Goal: Task Accomplishment & Management: Use online tool/utility

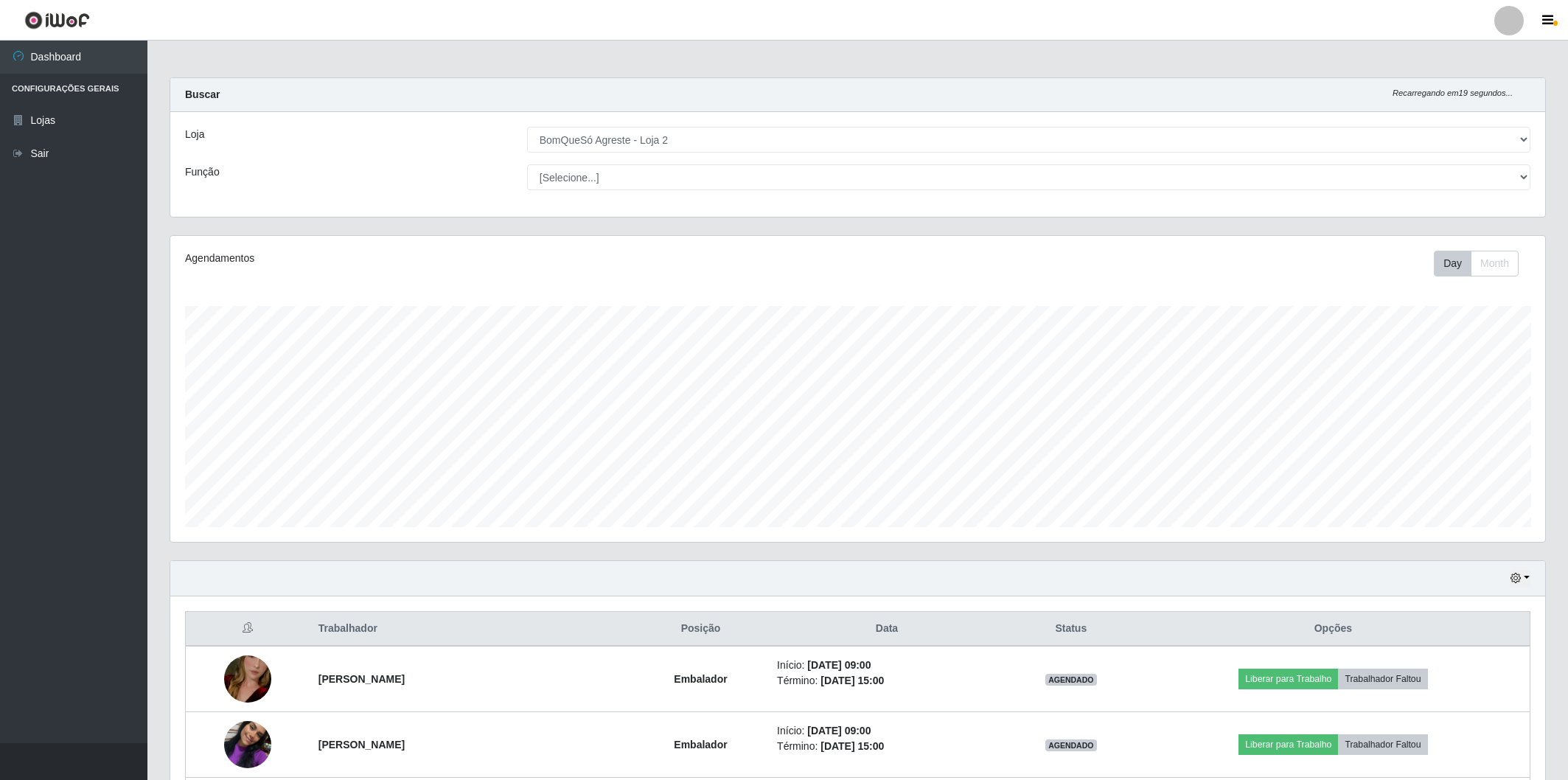
select select "214"
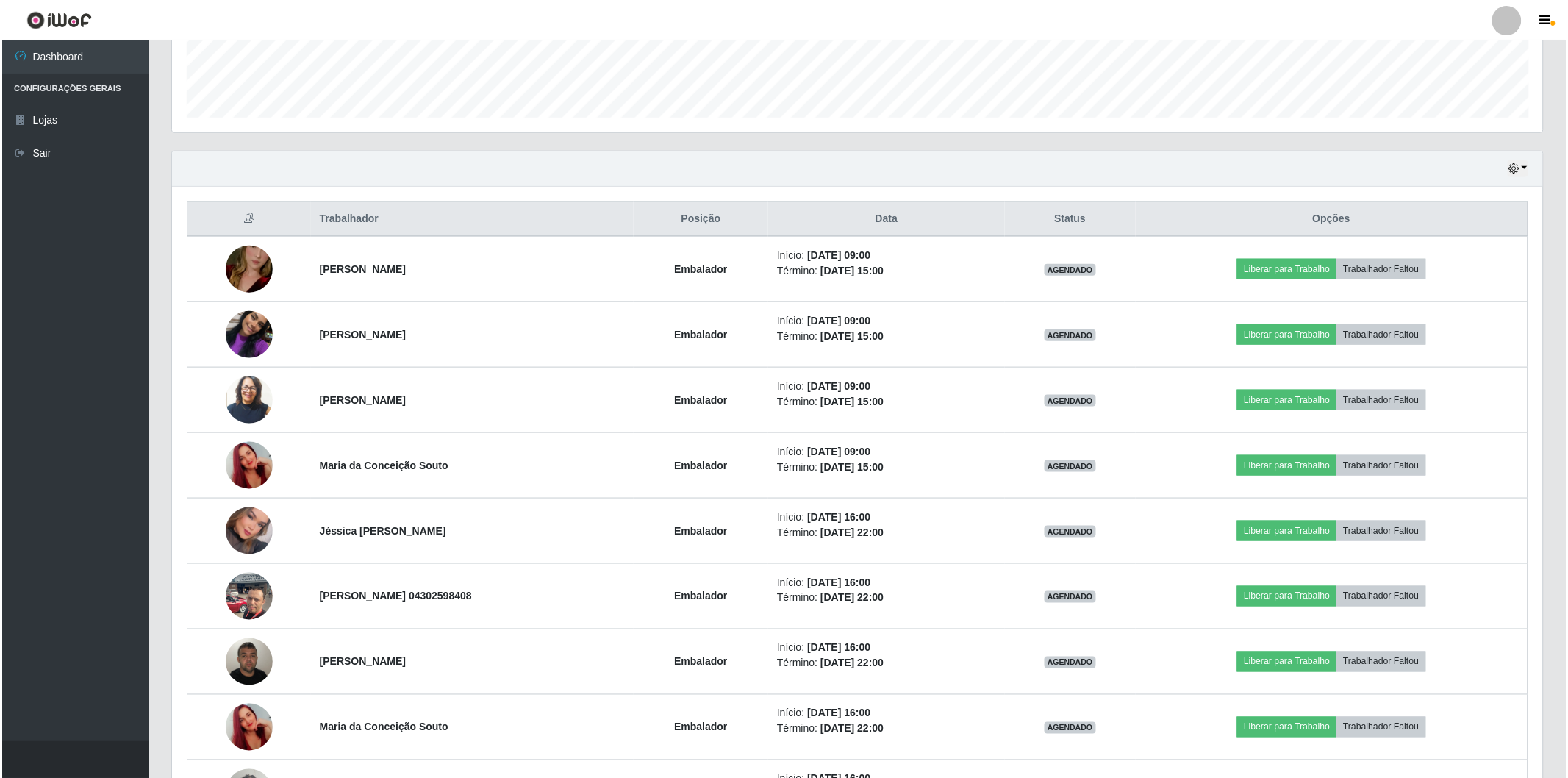
scroll to position [304, 1371]
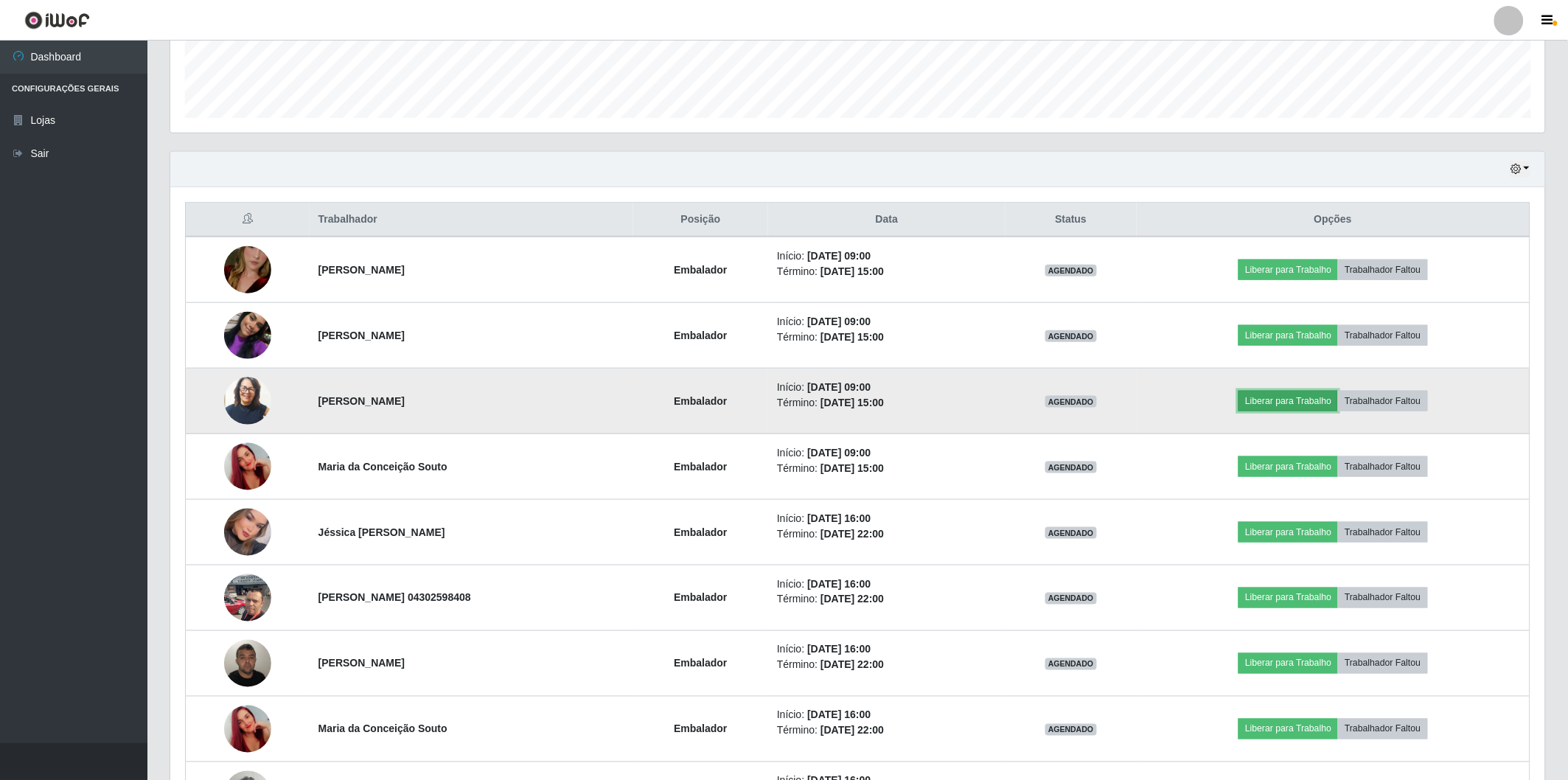
click at [1302, 399] on button "Liberar para Trabalho" at bounding box center [1288, 401] width 100 height 21
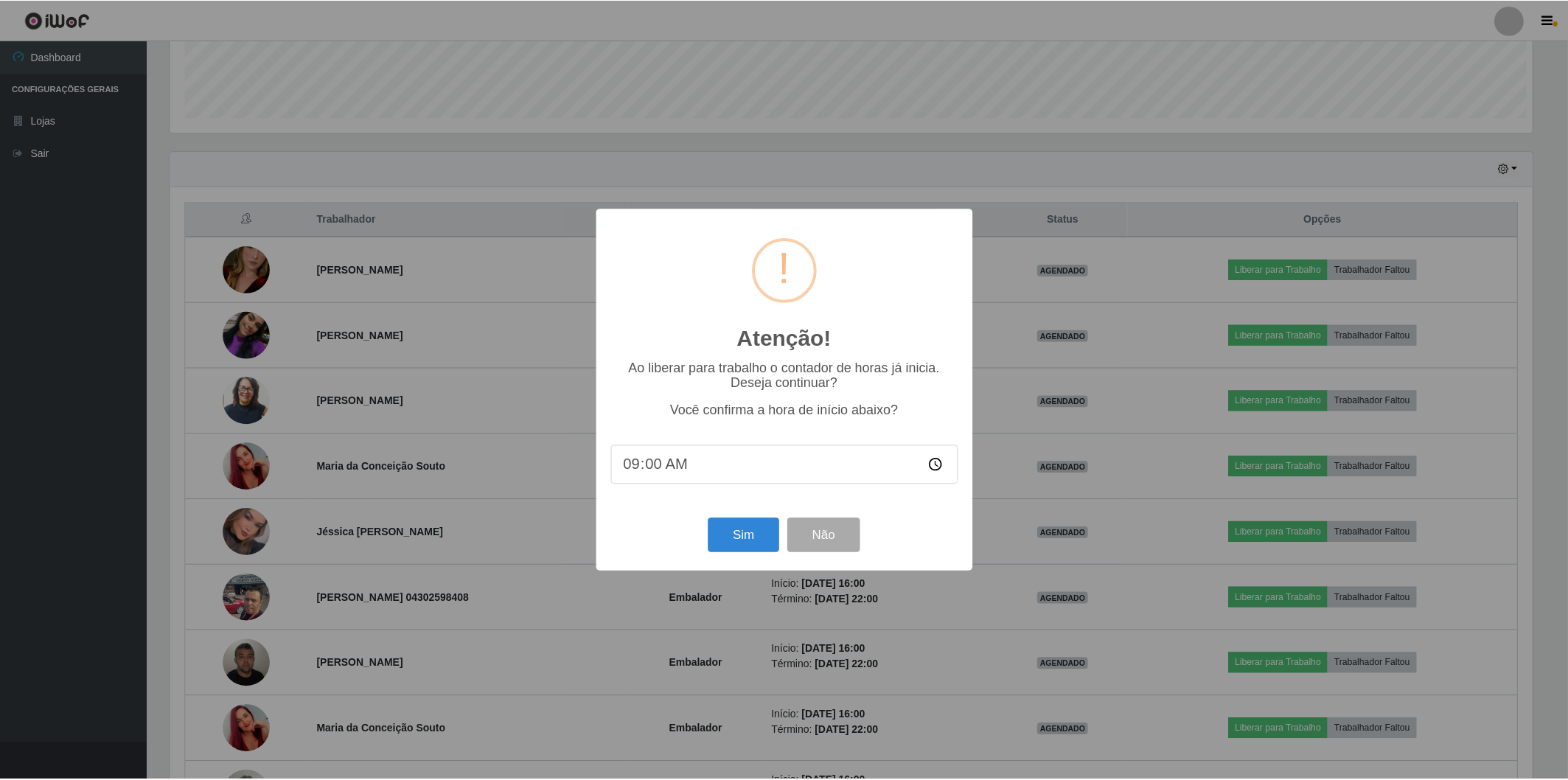
scroll to position [305, 1365]
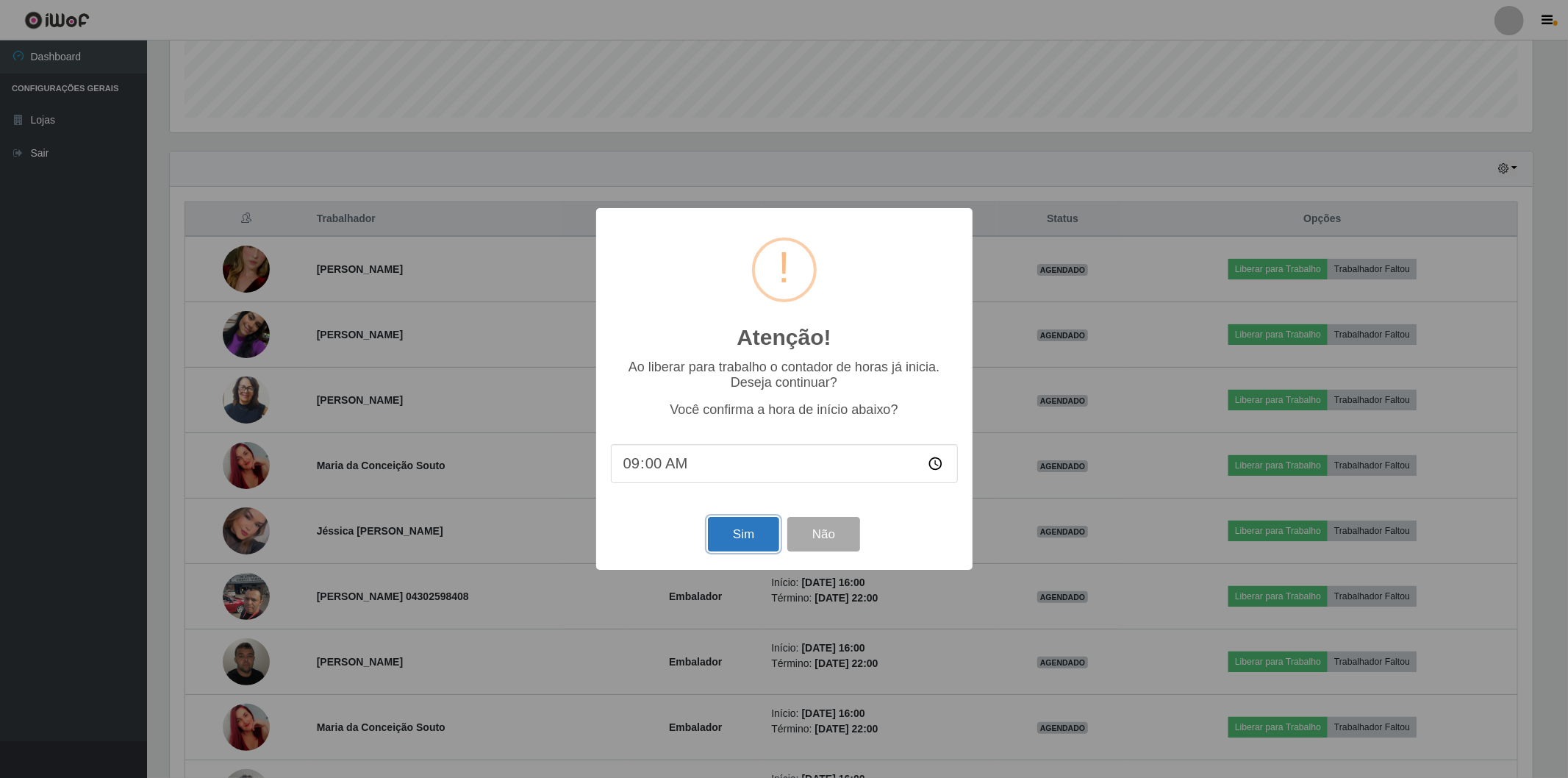
click at [722, 542] on button "Sim" at bounding box center [743, 534] width 71 height 34
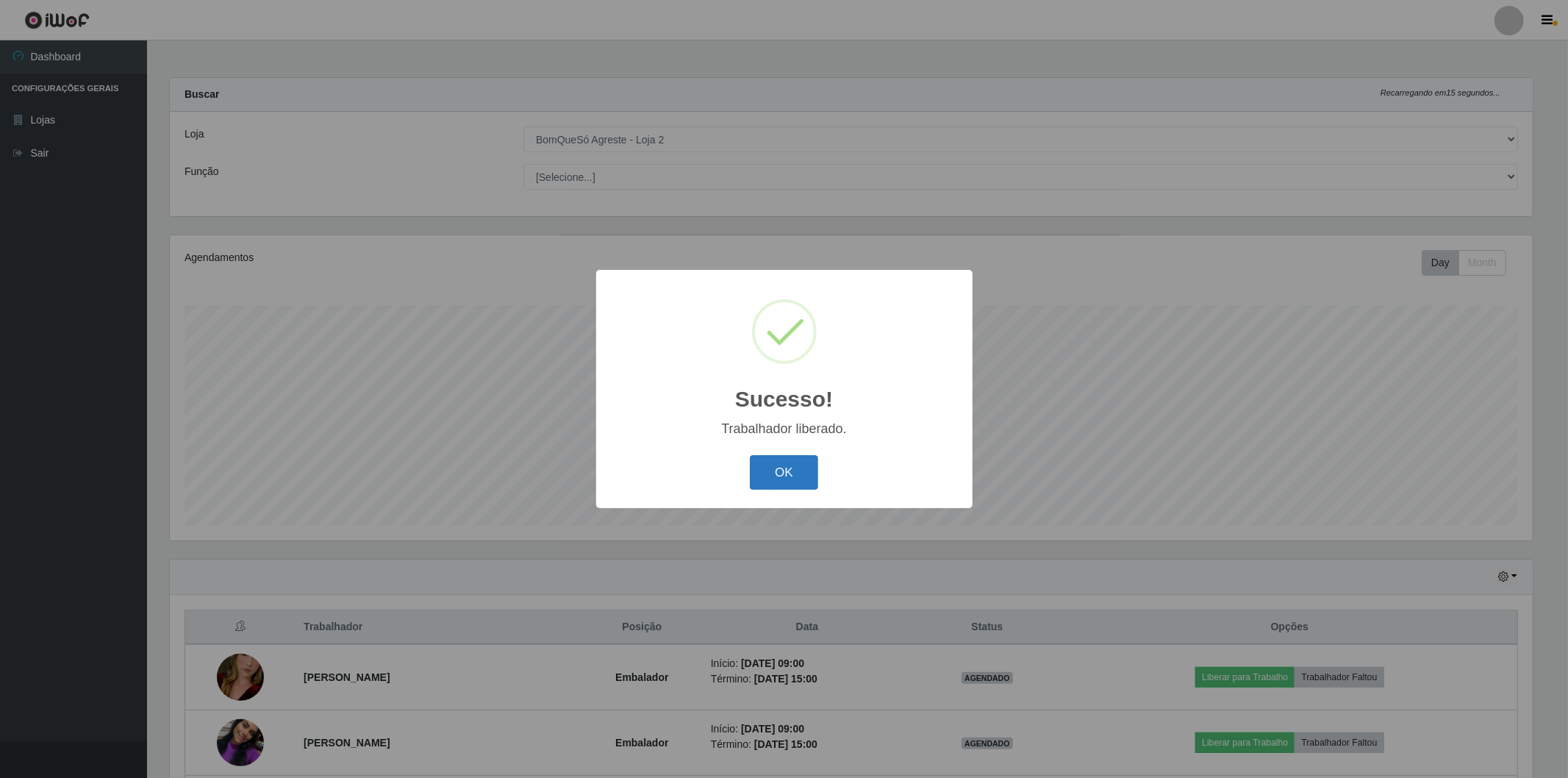
click at [758, 460] on button "OK" at bounding box center [784, 472] width 69 height 34
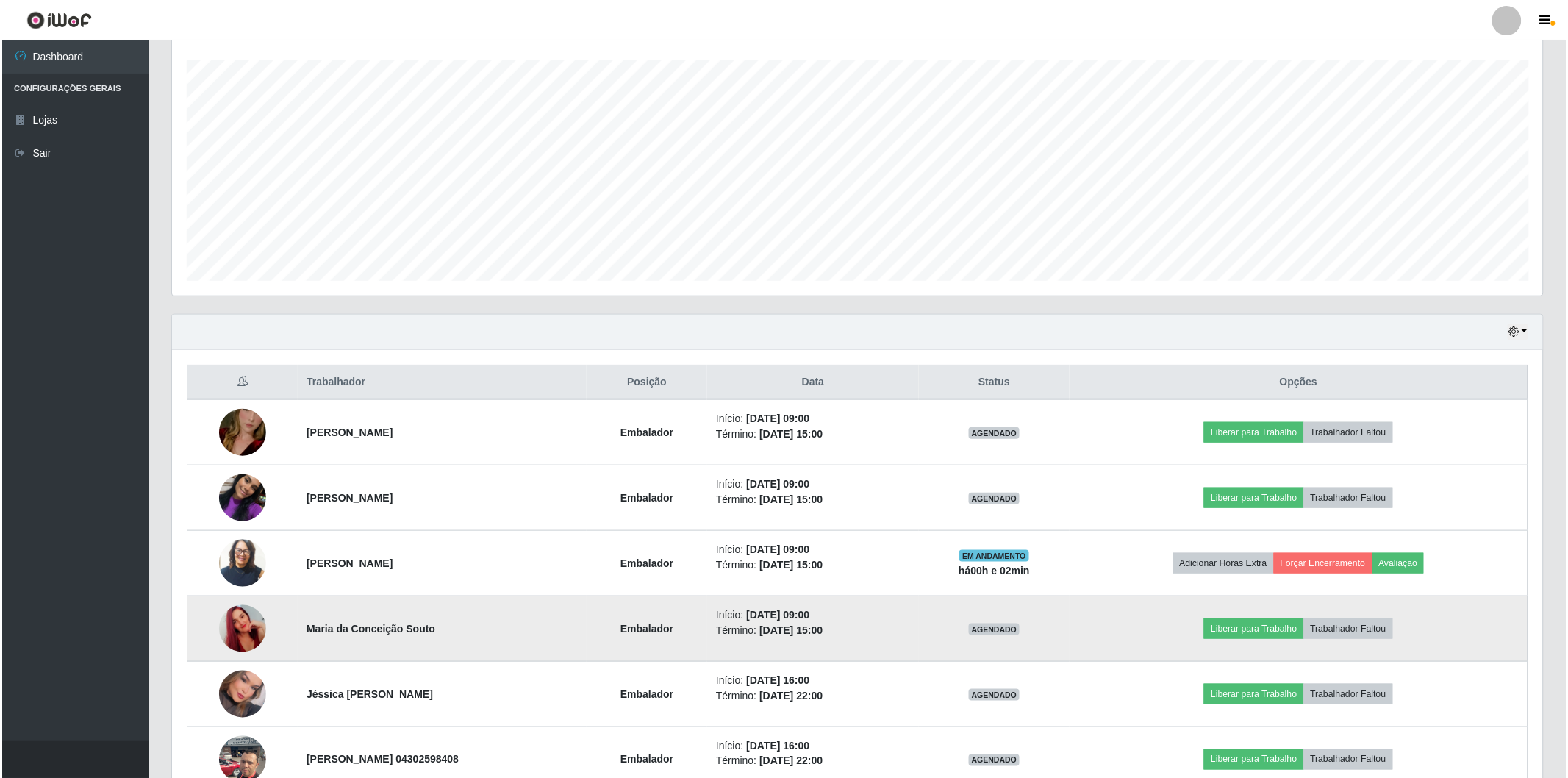
scroll to position [327, 0]
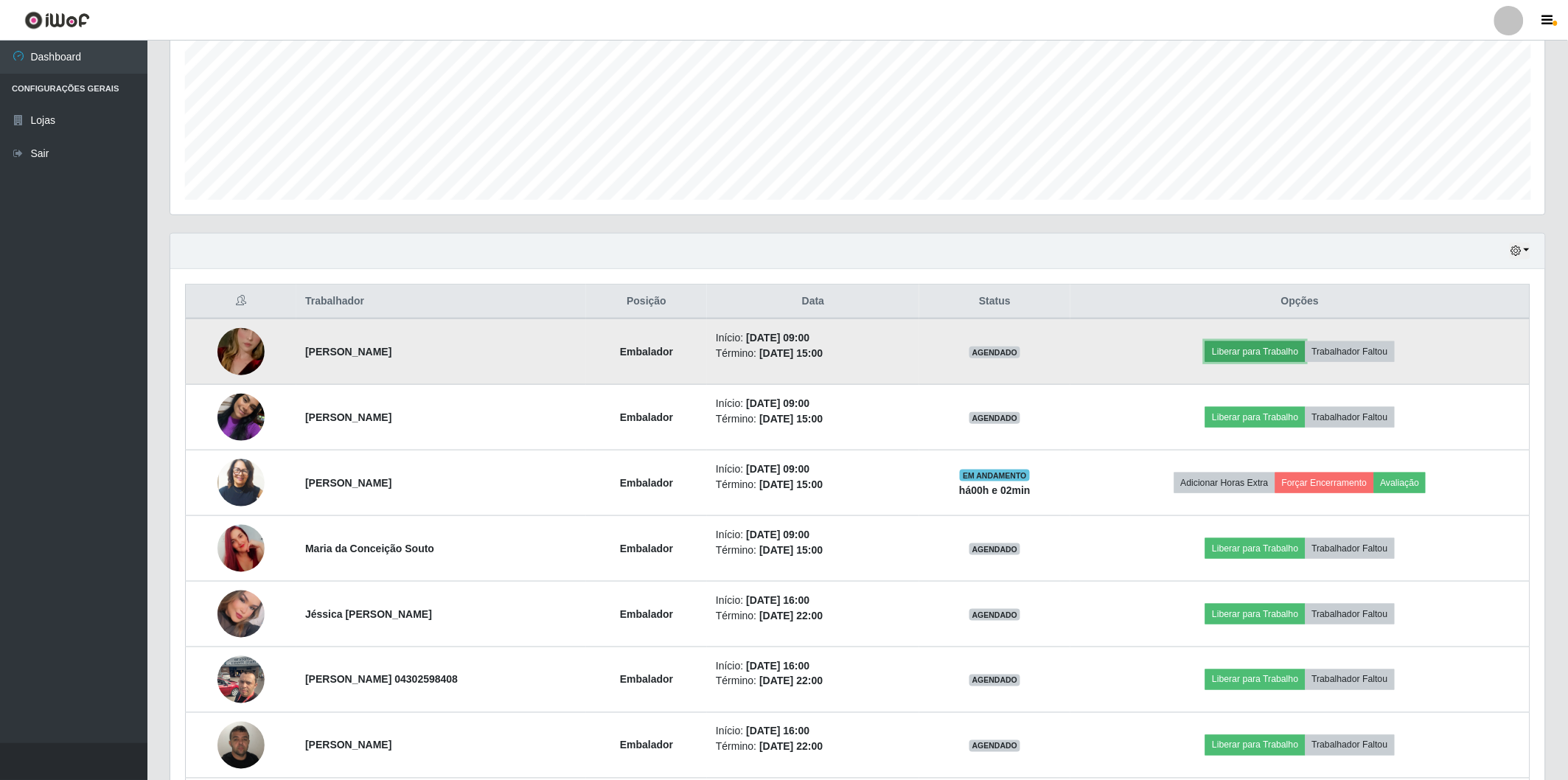
click at [1259, 355] on button "Liberar para Trabalho" at bounding box center [1255, 351] width 100 height 21
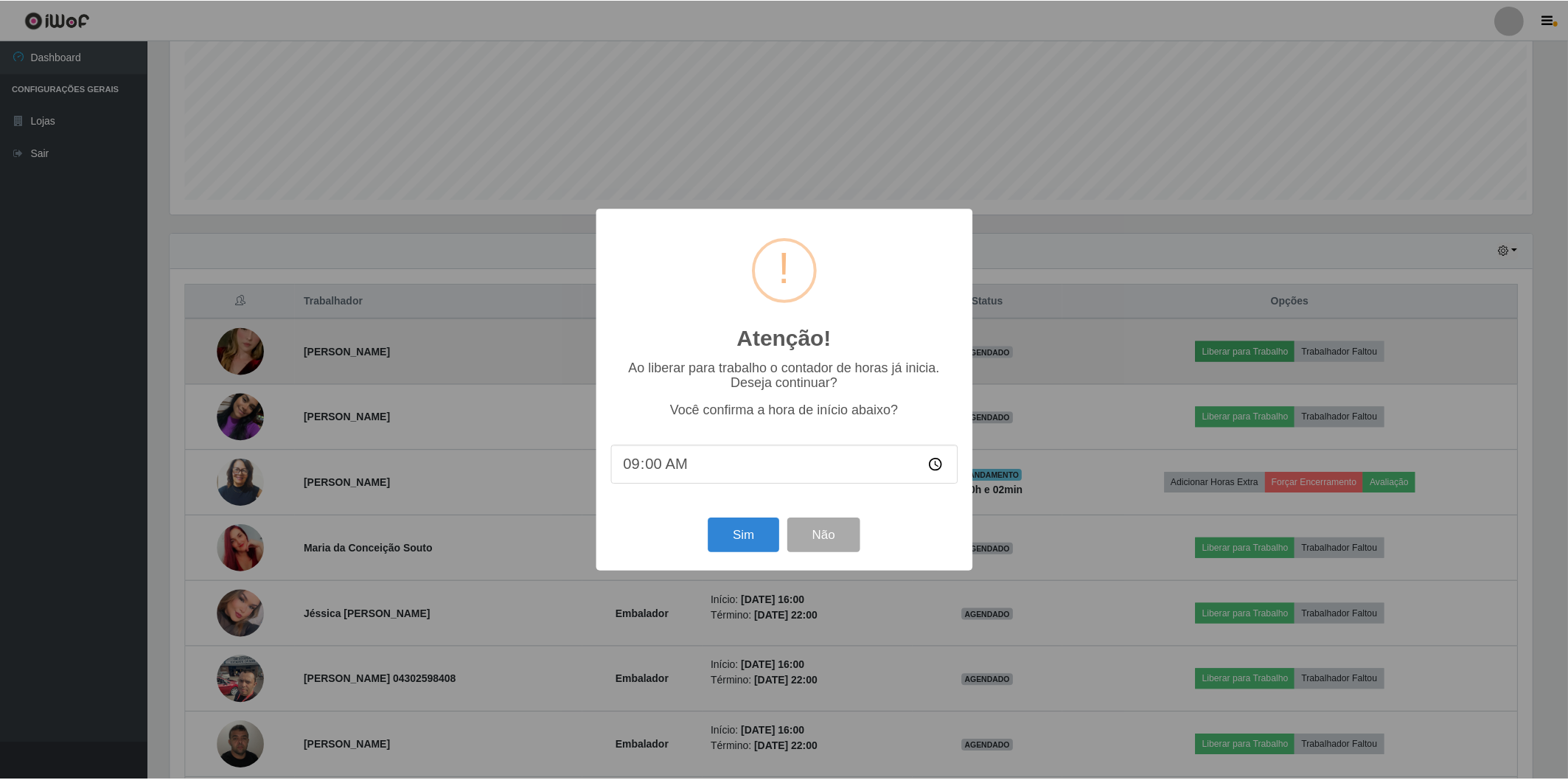
scroll to position [305, 1365]
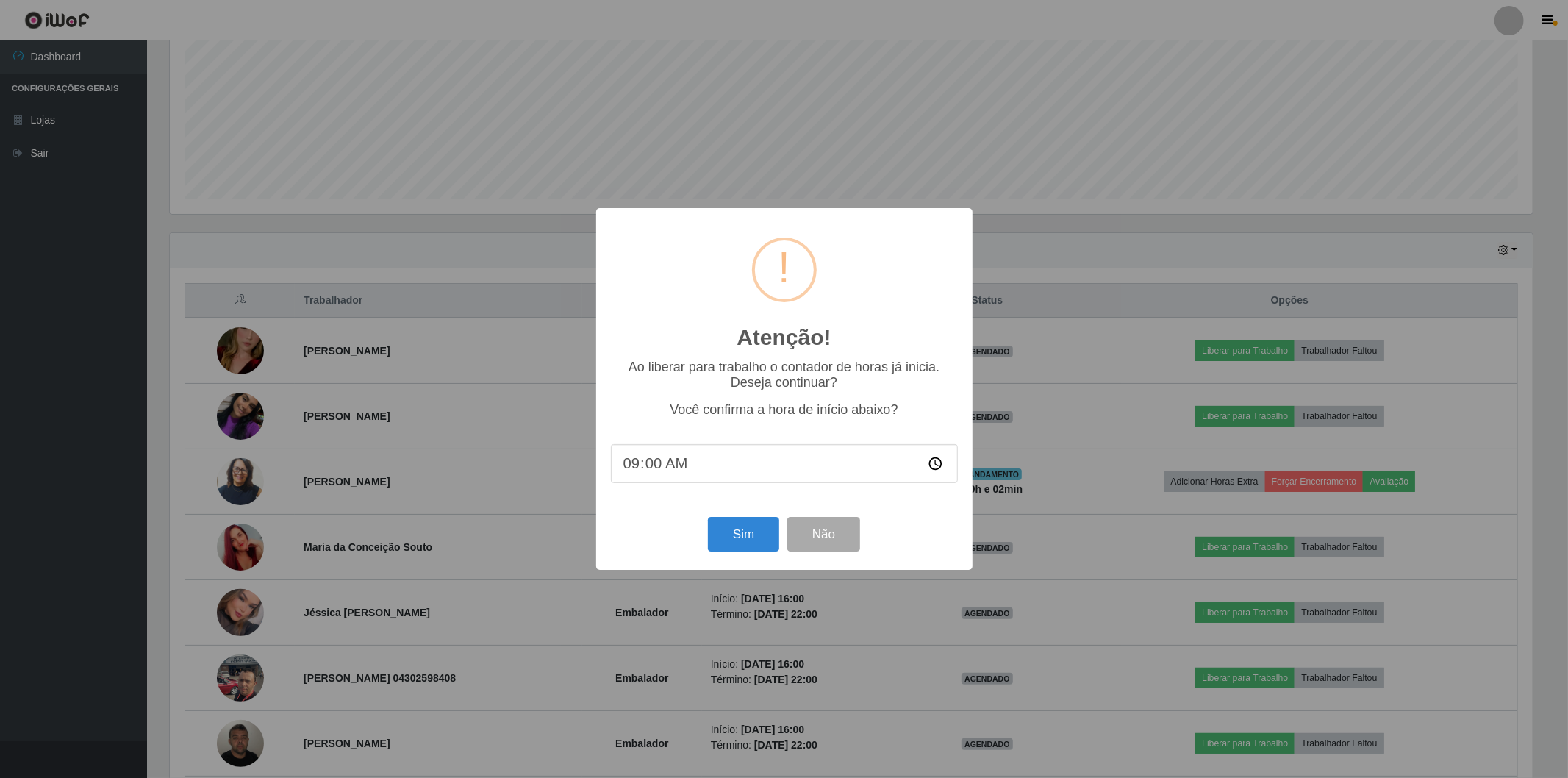
click at [743, 554] on div "Sim Não" at bounding box center [784, 534] width 347 height 42
click at [732, 537] on button "Sim" at bounding box center [743, 534] width 71 height 34
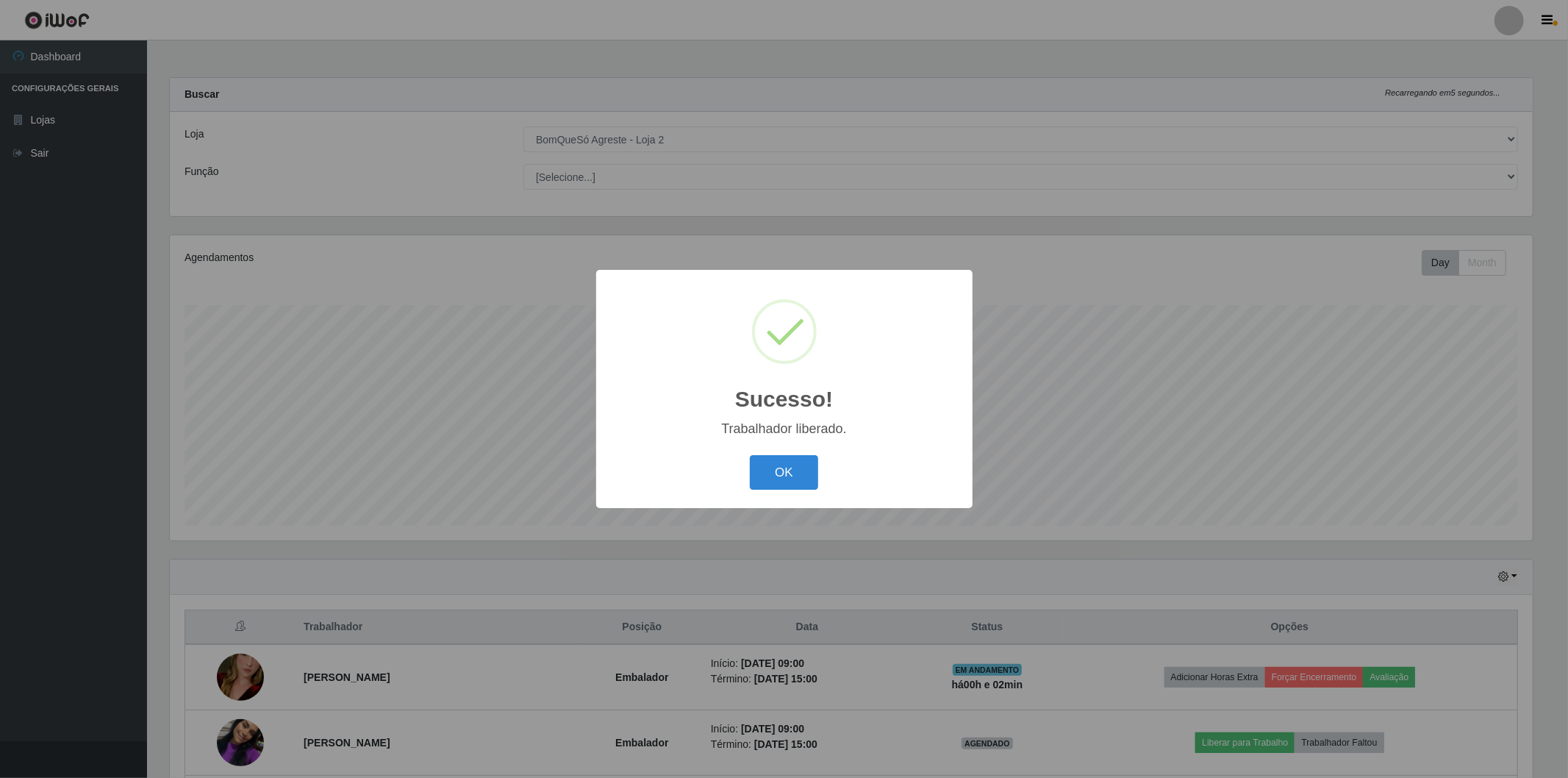
click at [798, 450] on div "Sucesso! × Trabalhador liberado. OK Cancel" at bounding box center [784, 389] width 376 height 238
click at [798, 463] on button "OK" at bounding box center [784, 472] width 69 height 34
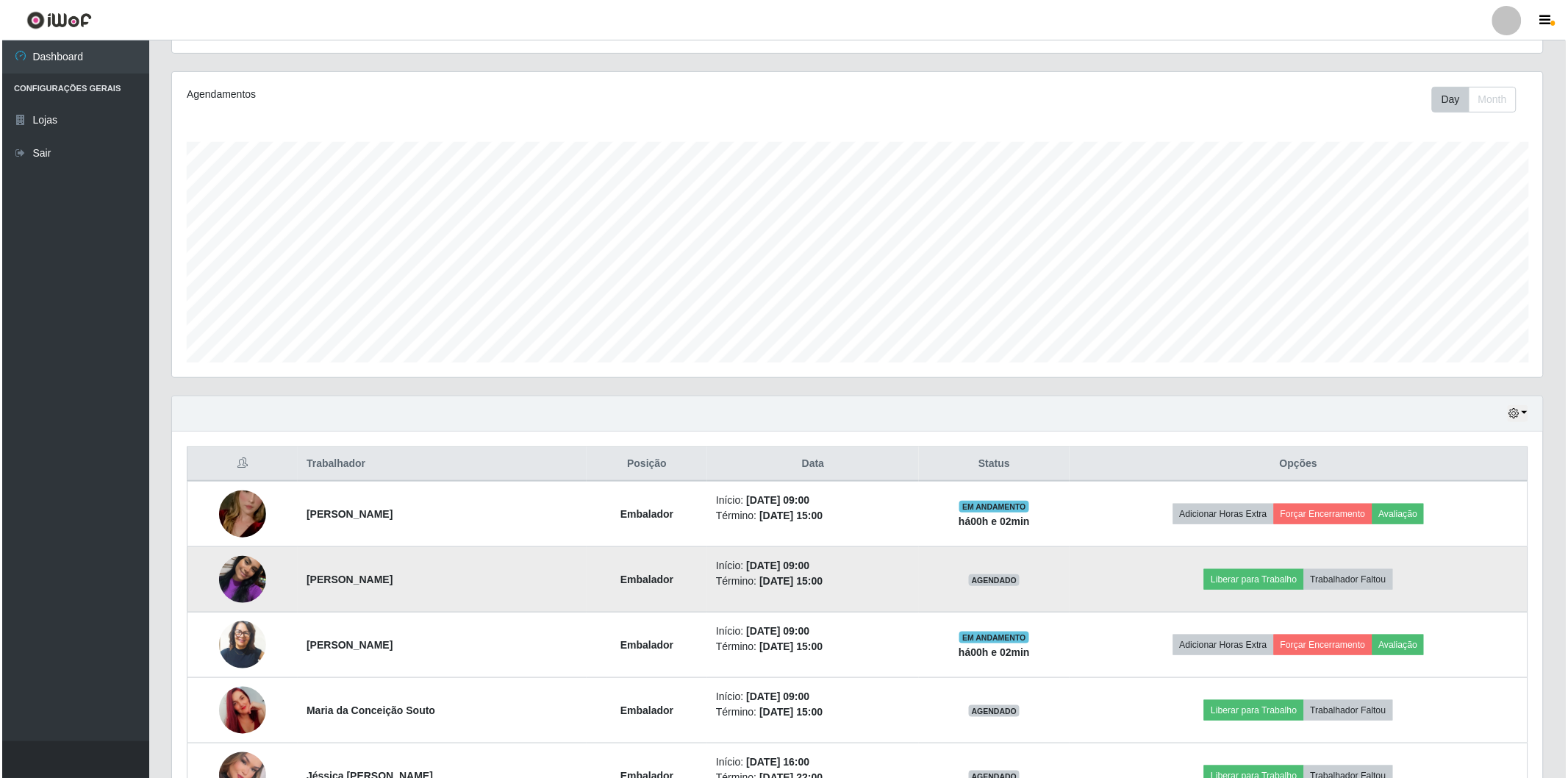
scroll to position [245, 0]
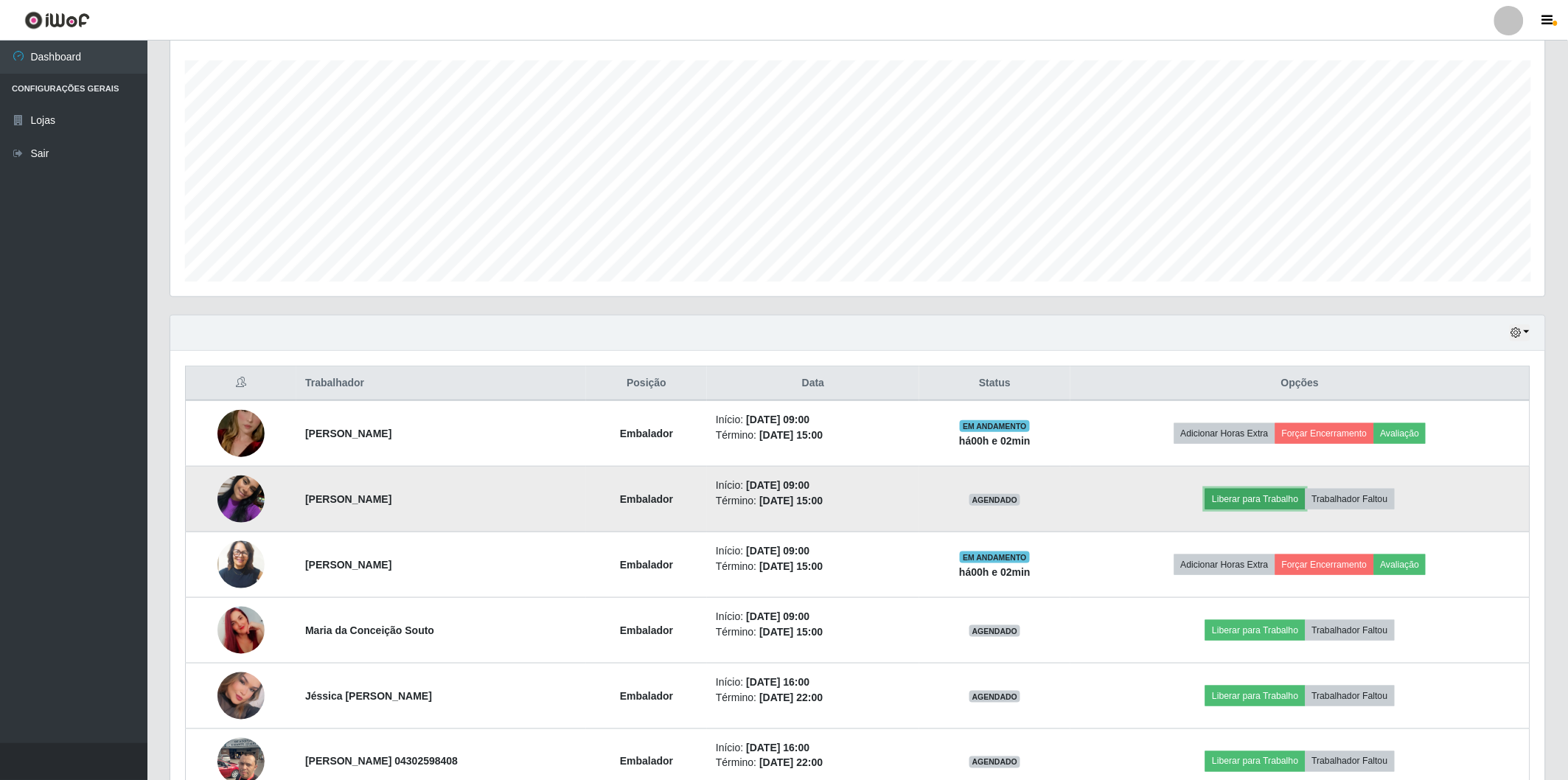
click at [1253, 503] on button "Liberar para Trabalho" at bounding box center [1255, 499] width 100 height 21
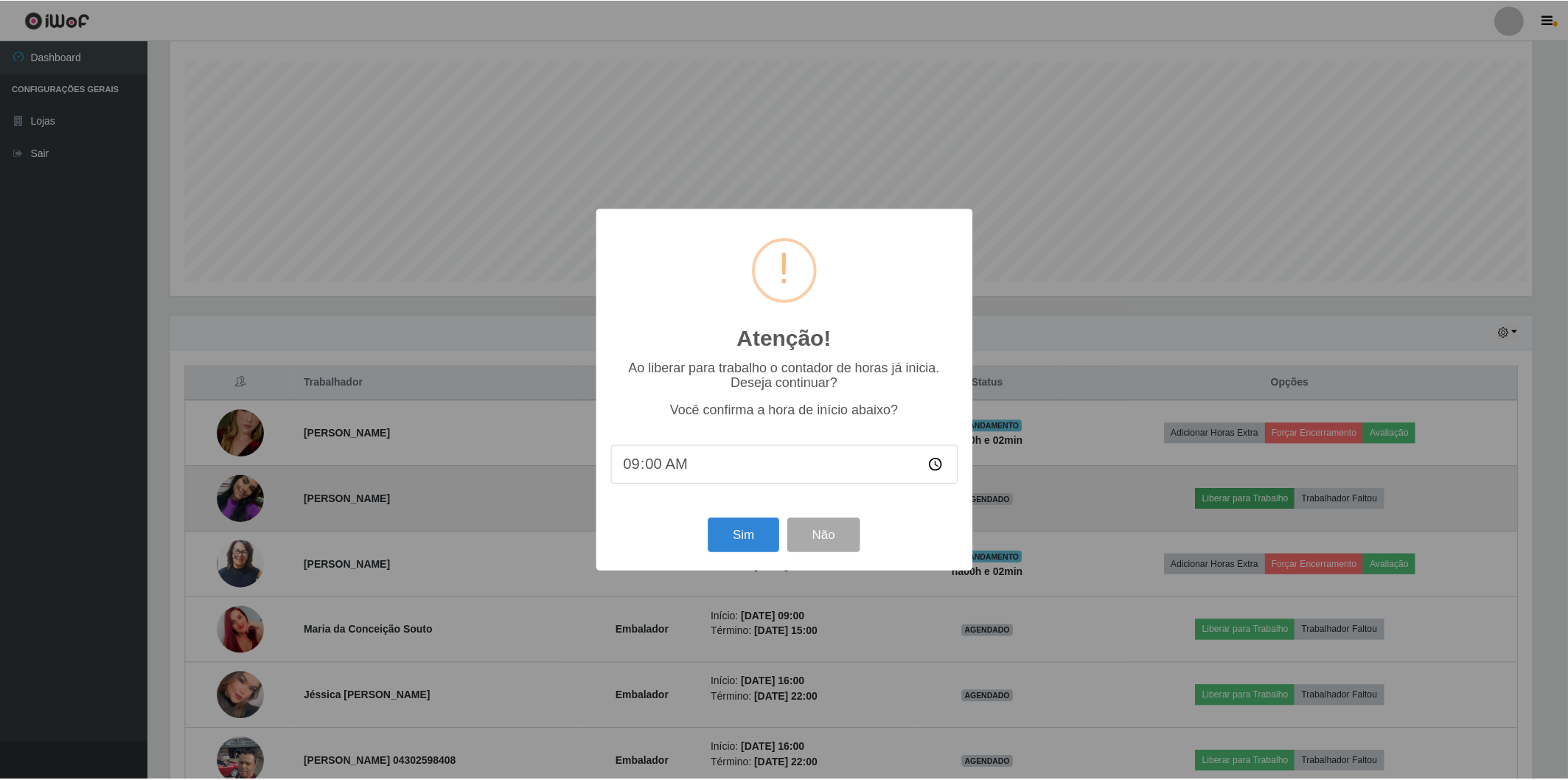
scroll to position [305, 1365]
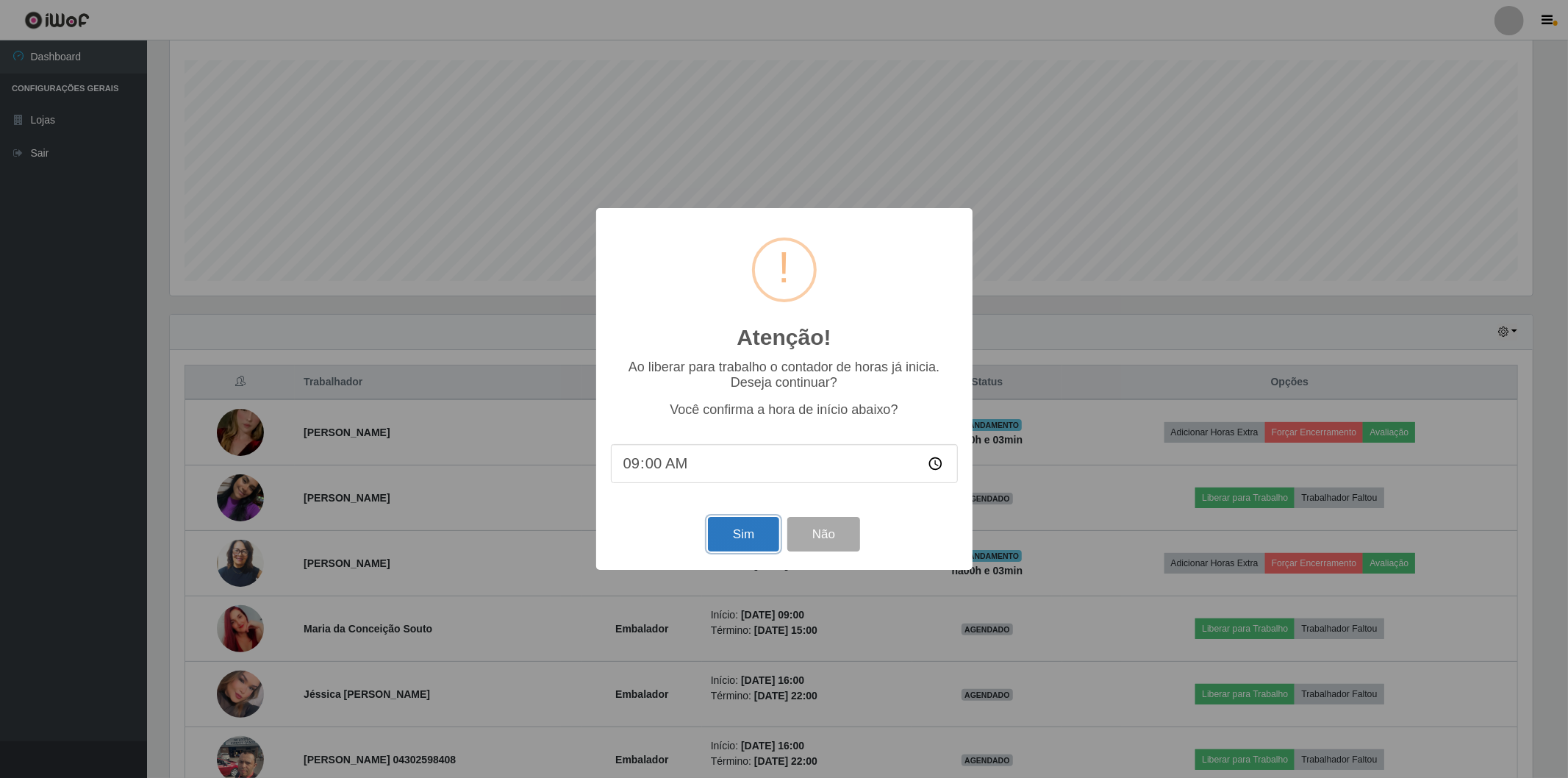
click at [739, 541] on button "Sim" at bounding box center [743, 534] width 71 height 34
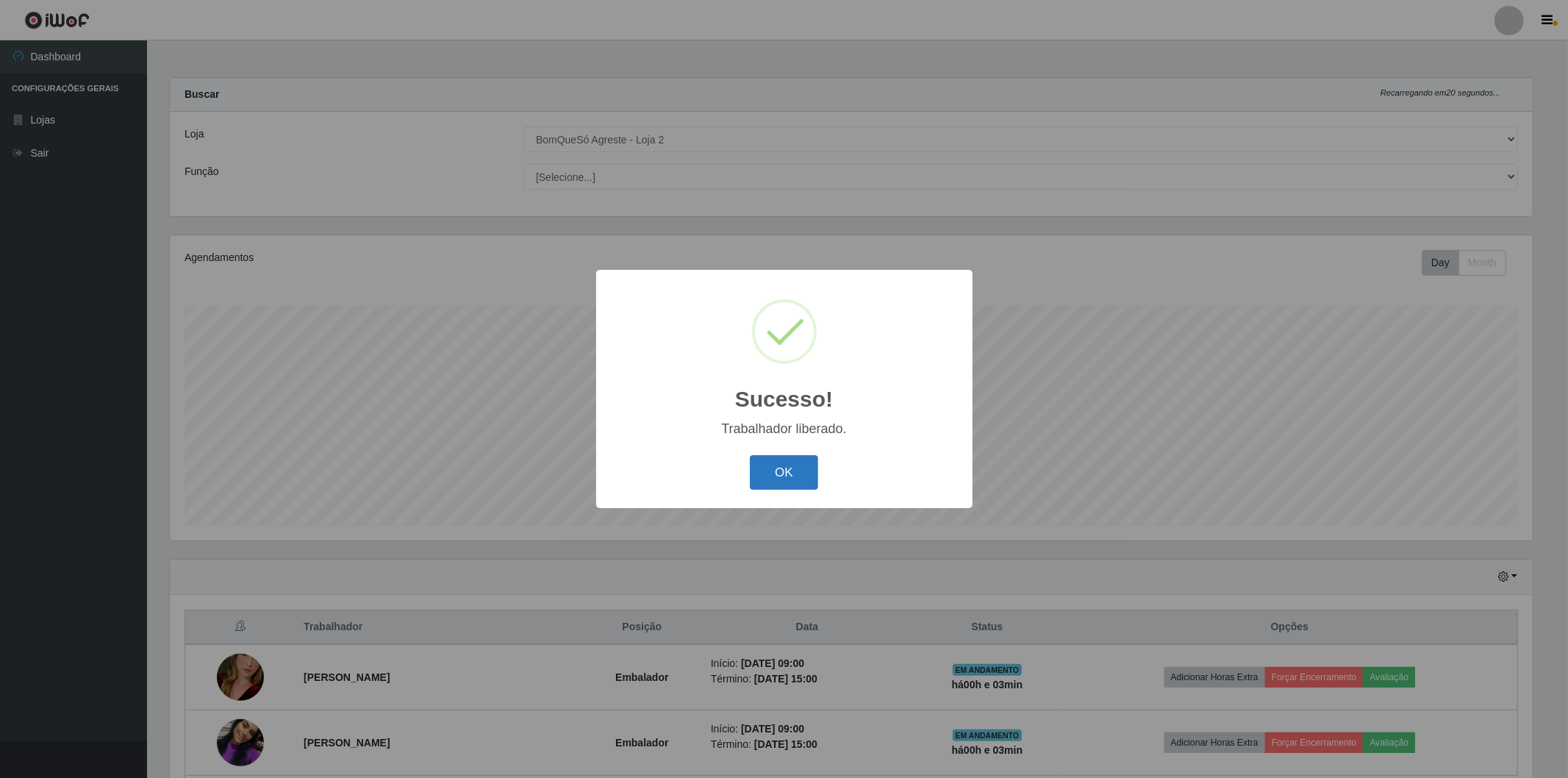
click at [784, 476] on button "OK" at bounding box center [784, 472] width 69 height 34
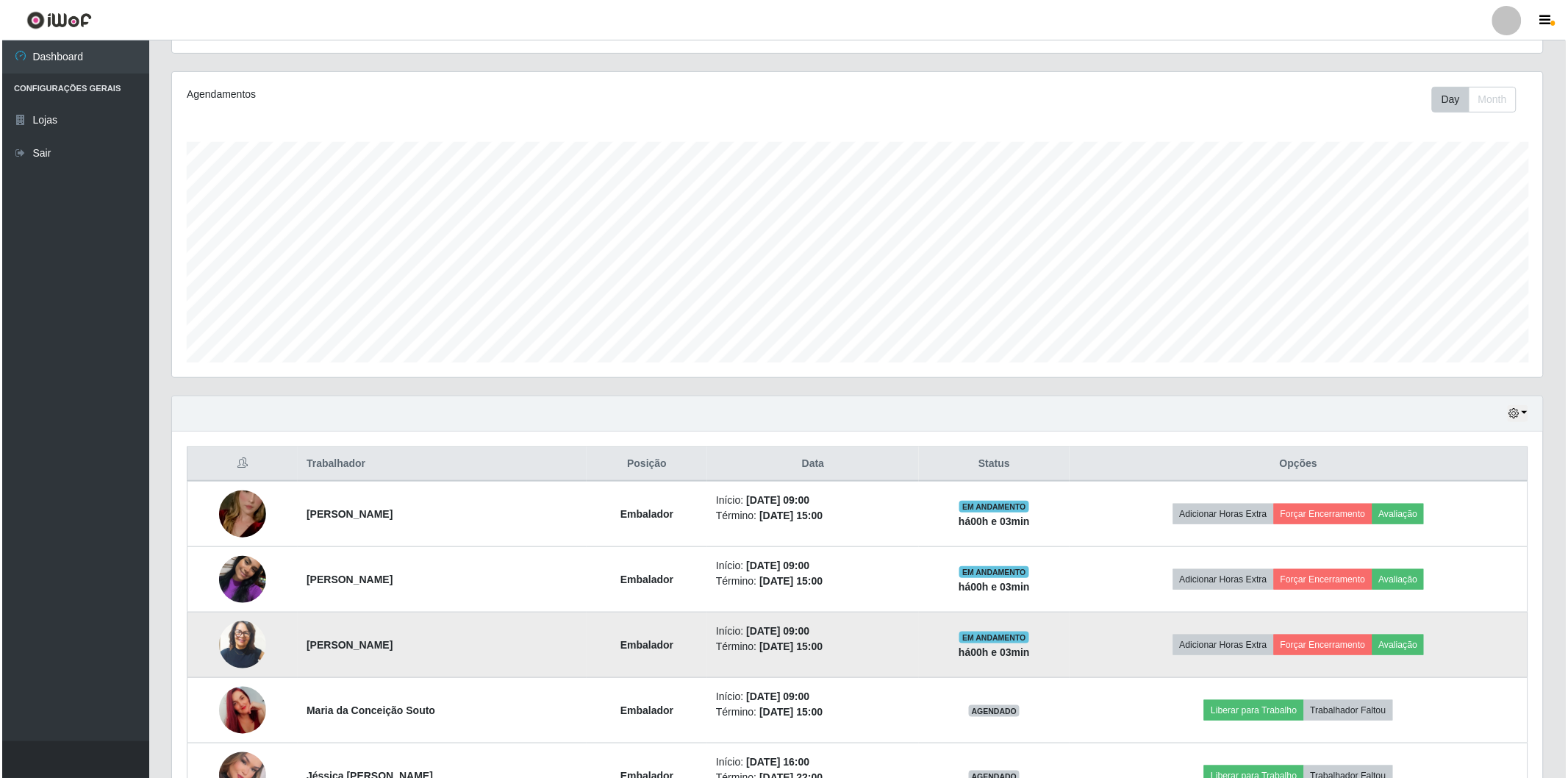
scroll to position [408, 0]
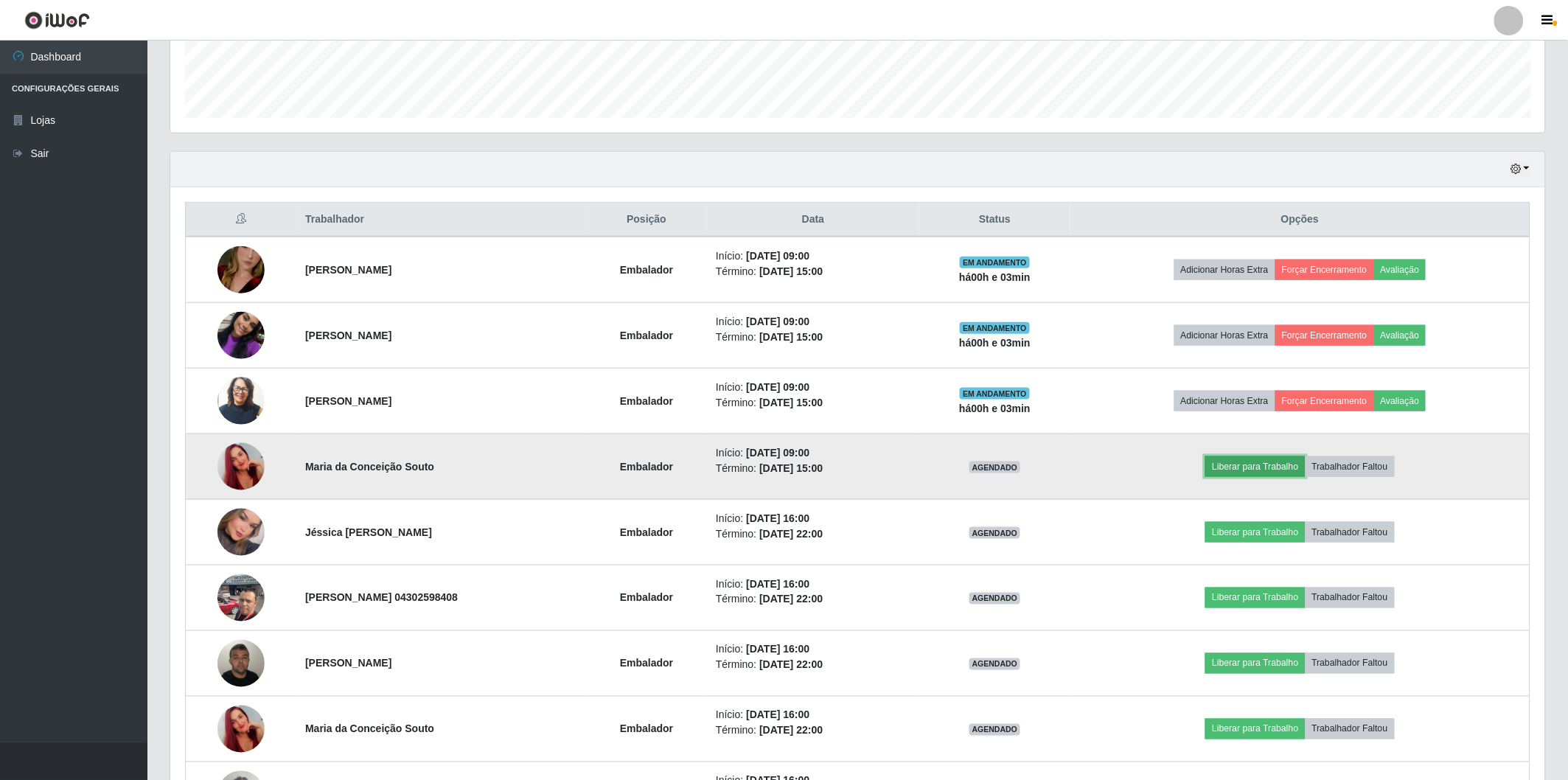
click at [1249, 472] on button "Liberar para Trabalho" at bounding box center [1255, 466] width 100 height 21
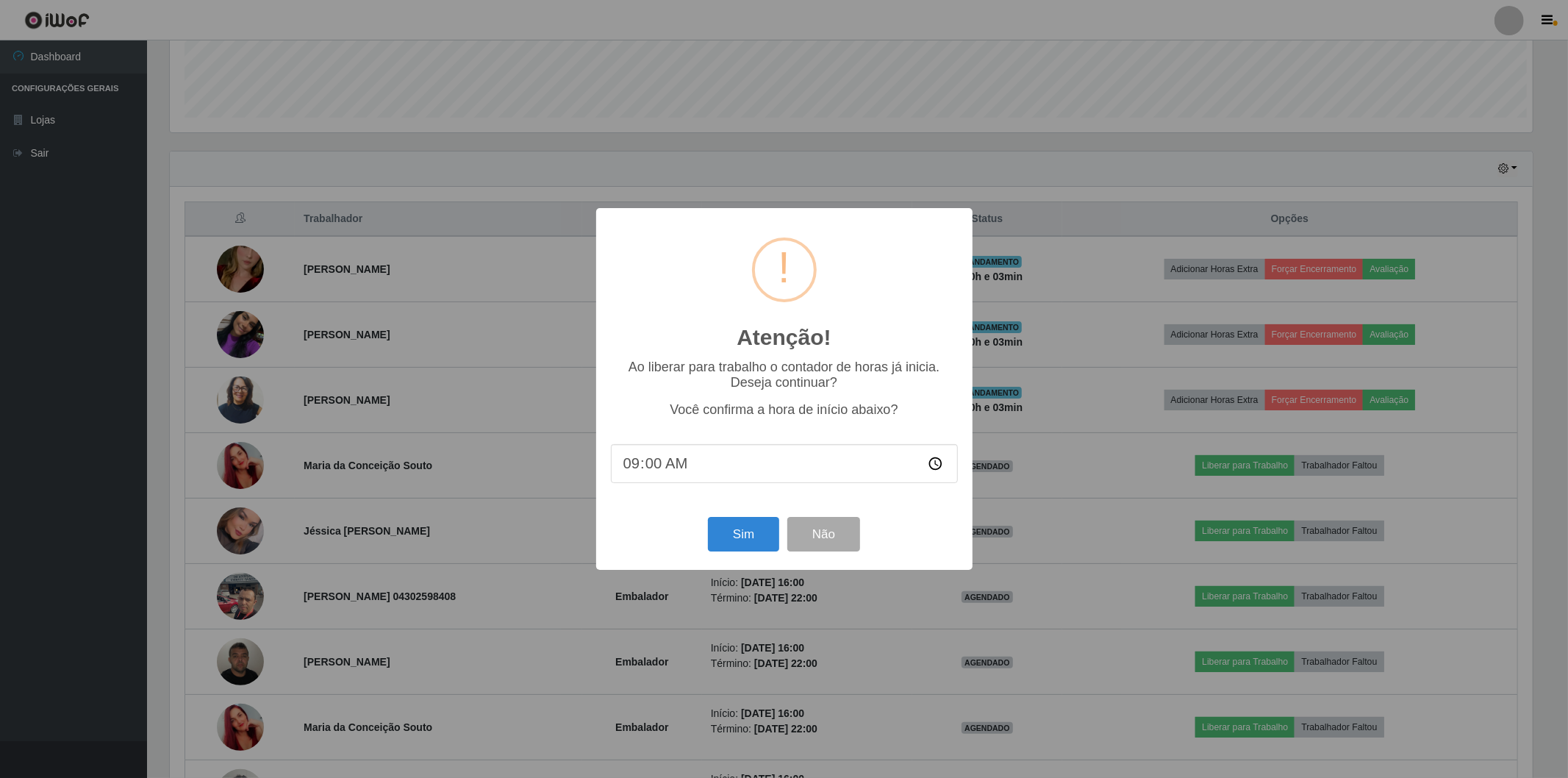
scroll to position [0, 0]
click at [743, 528] on button "Sim" at bounding box center [743, 534] width 71 height 34
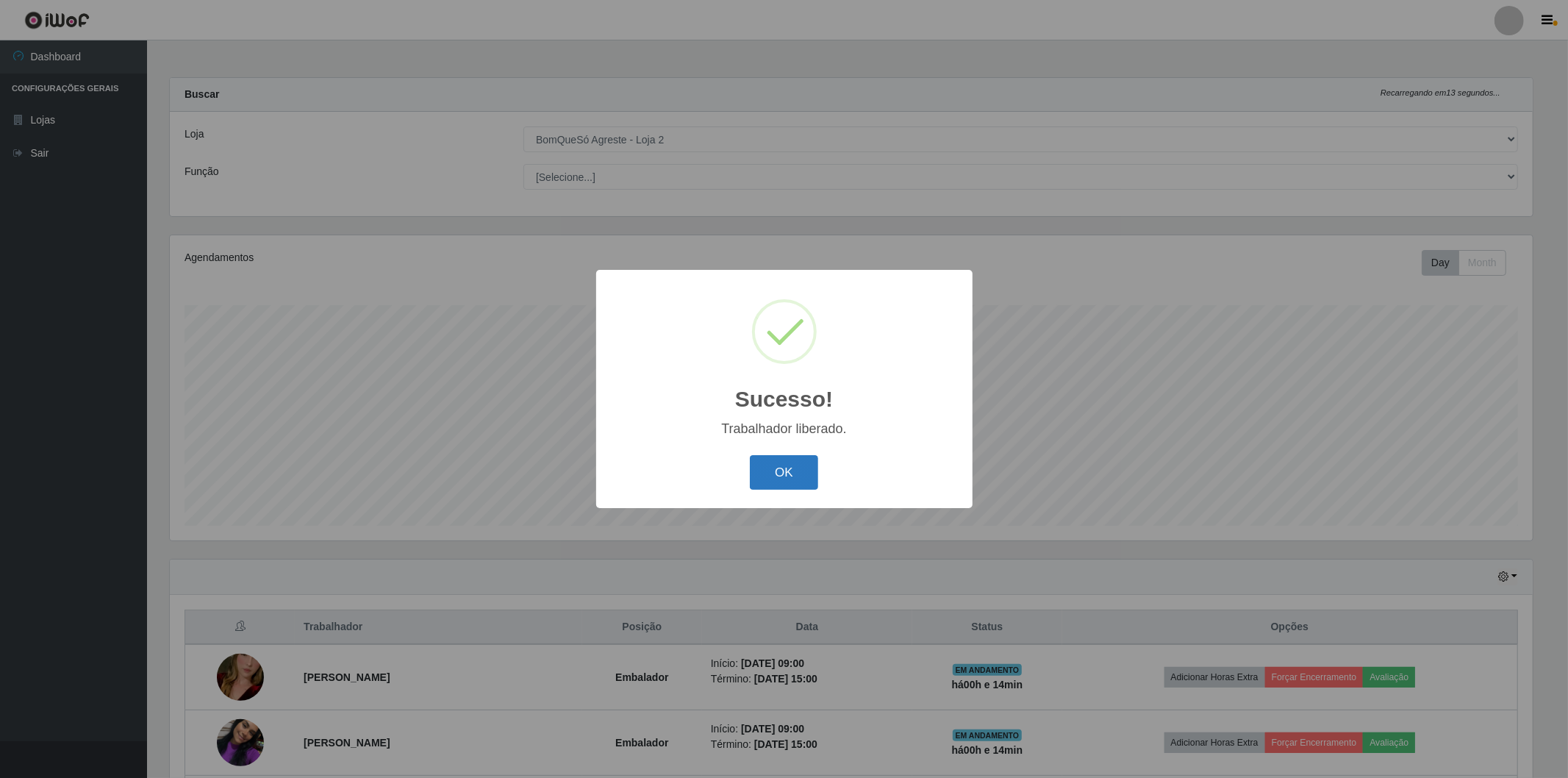
click at [795, 476] on button "OK" at bounding box center [784, 472] width 69 height 34
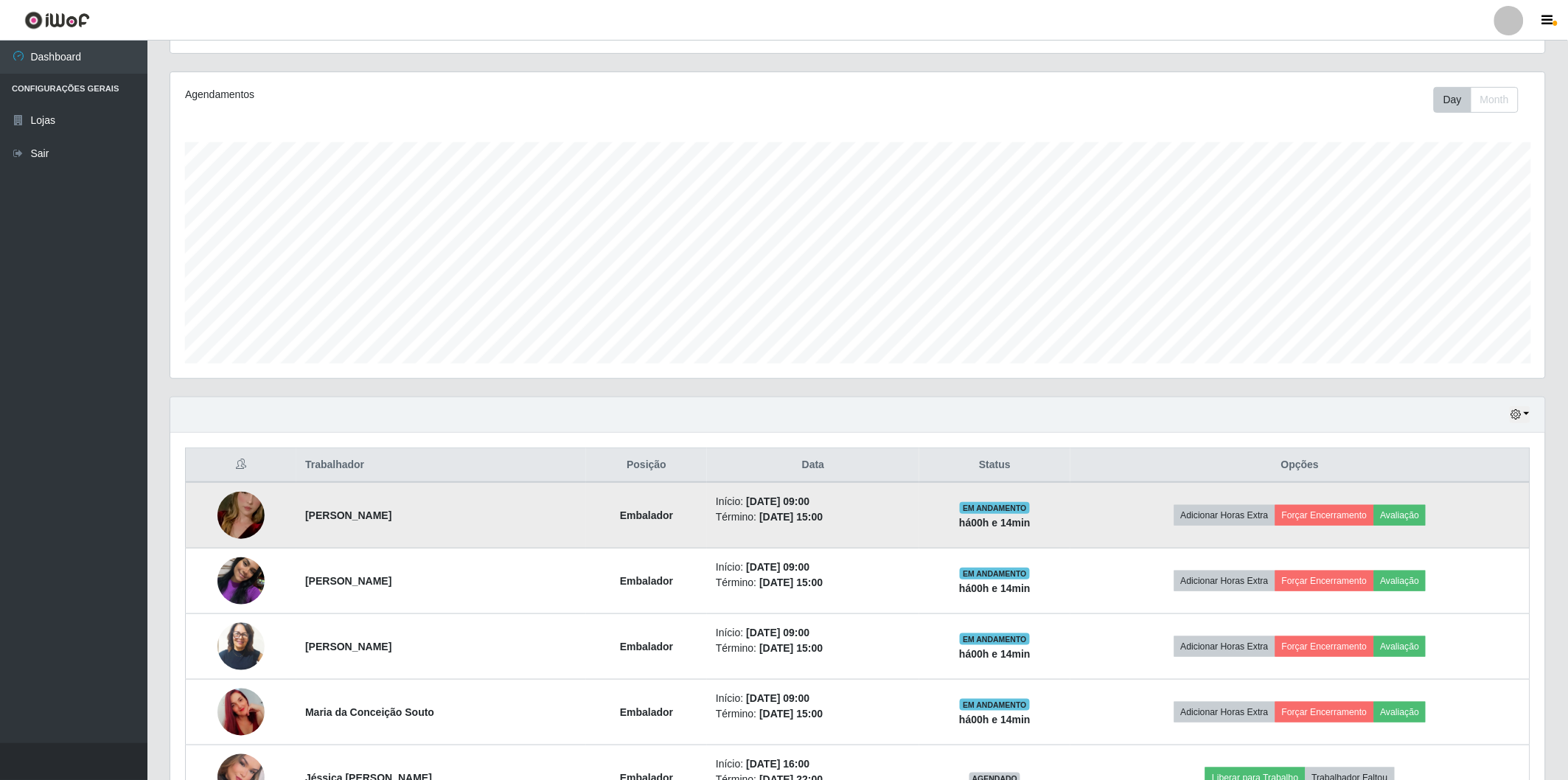
scroll to position [245, 0]
